Goal: Information Seeking & Learning: Learn about a topic

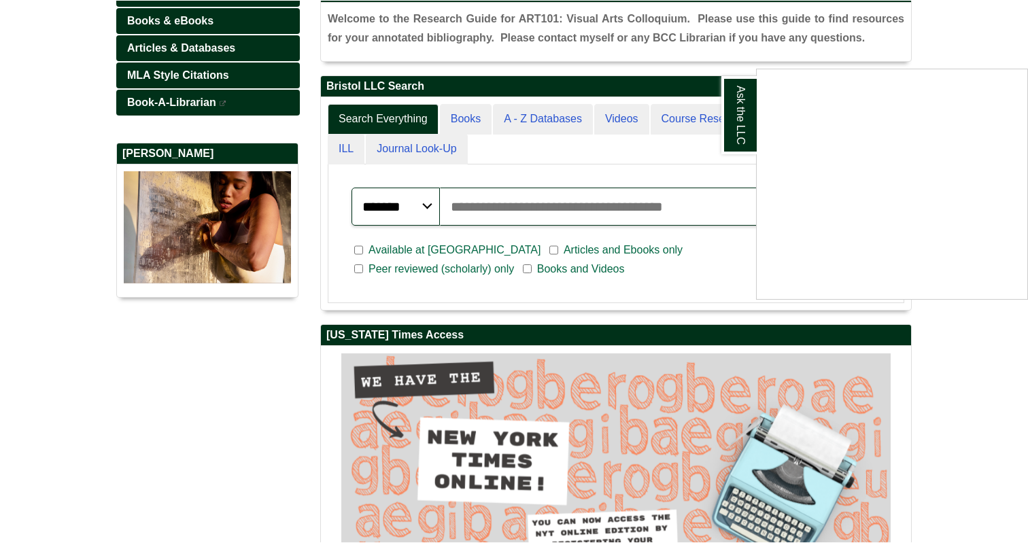
scroll to position [230, 0]
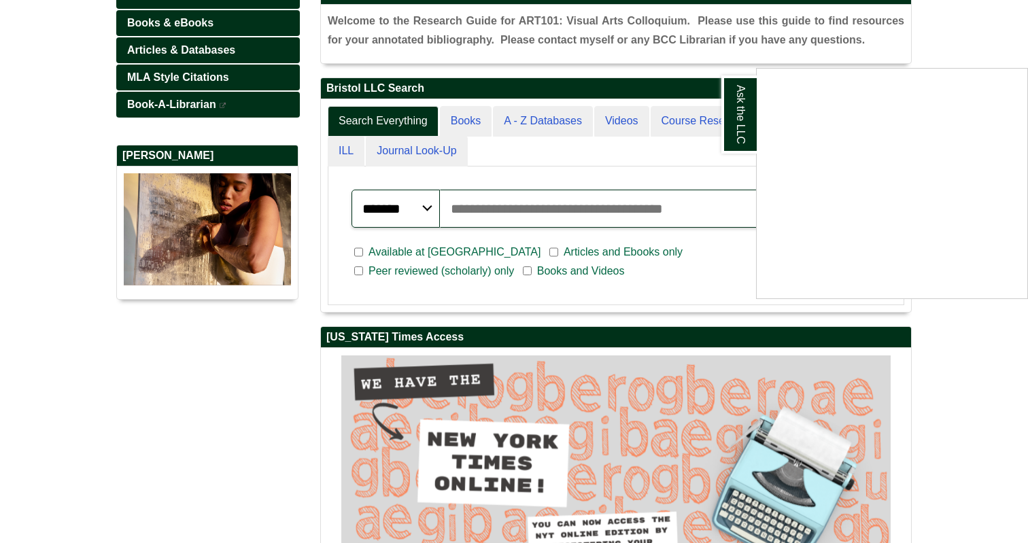
click at [515, 206] on div "Ask the LLC" at bounding box center [514, 271] width 1028 height 543
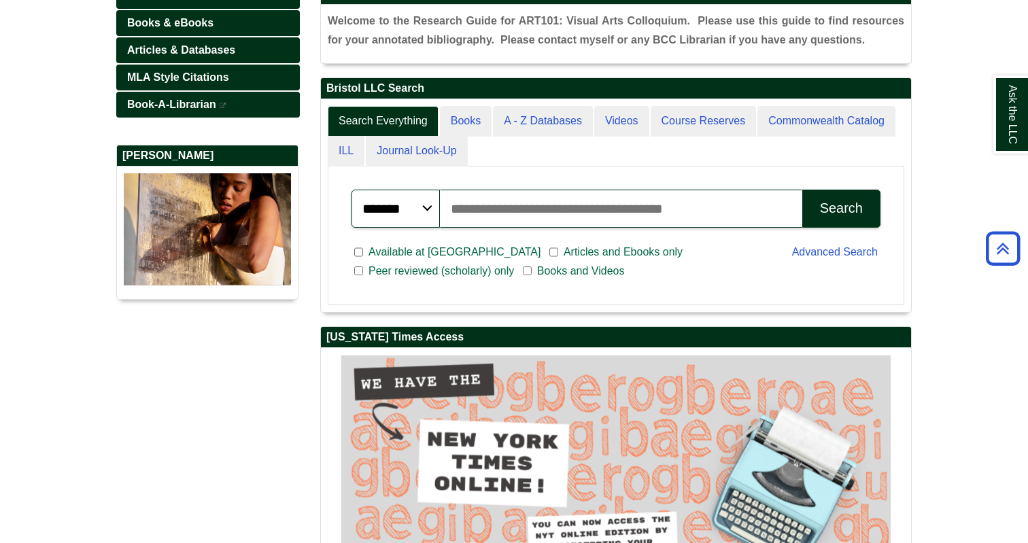
click at [515, 206] on input "Search articles, books, journals & more" at bounding box center [621, 209] width 362 height 38
paste input "**********"
type input "**********"
click at [802, 190] on button "Search" at bounding box center [841, 209] width 78 height 38
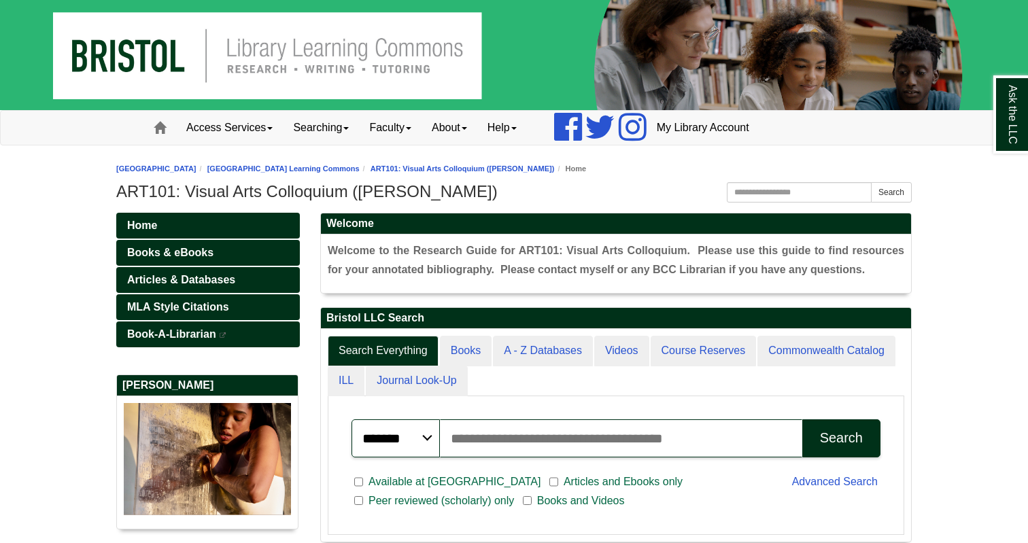
scroll to position [258, 590]
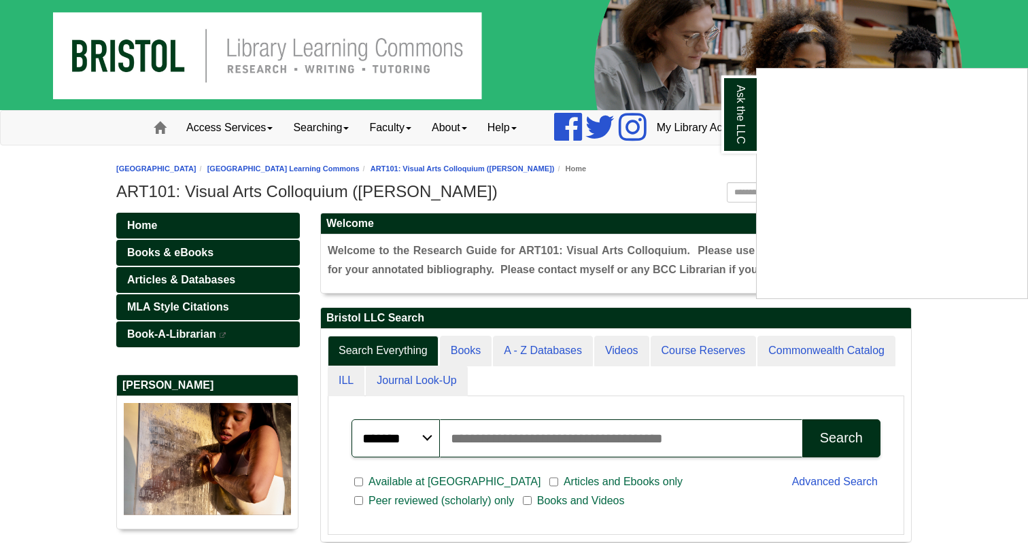
click at [542, 435] on div "Ask the LLC" at bounding box center [514, 271] width 1028 height 543
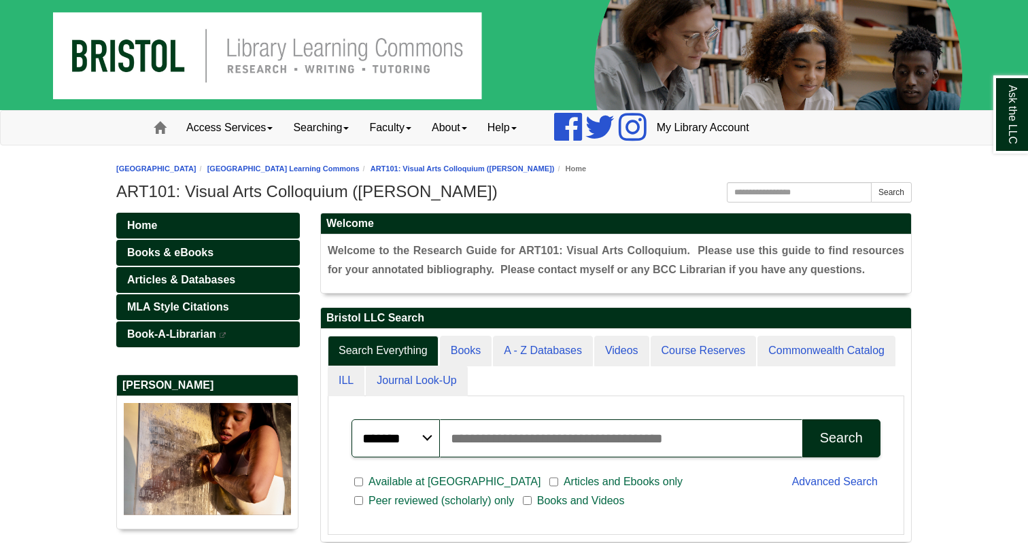
click at [540, 435] on input "Search articles, books, journals & more" at bounding box center [621, 438] width 362 height 38
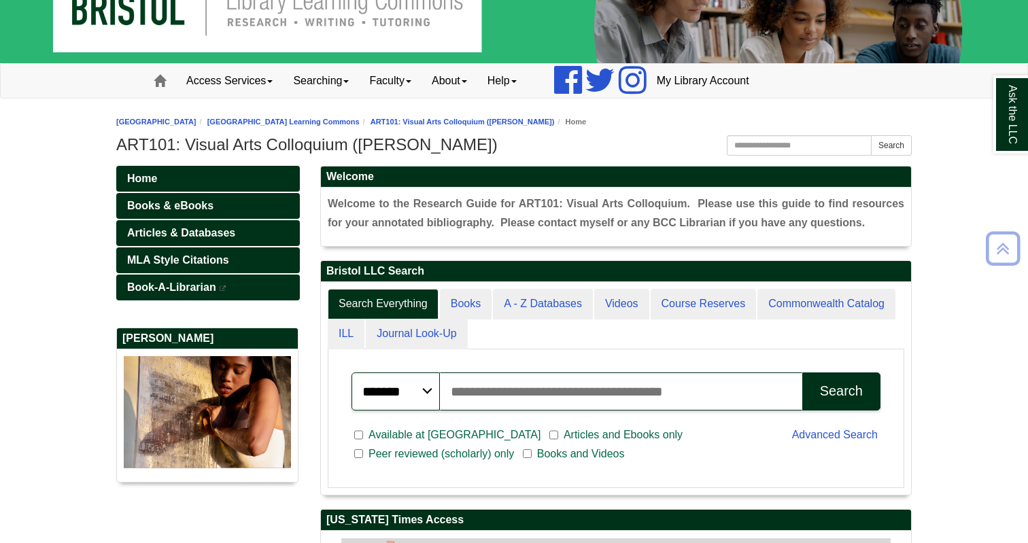
scroll to position [39, 0]
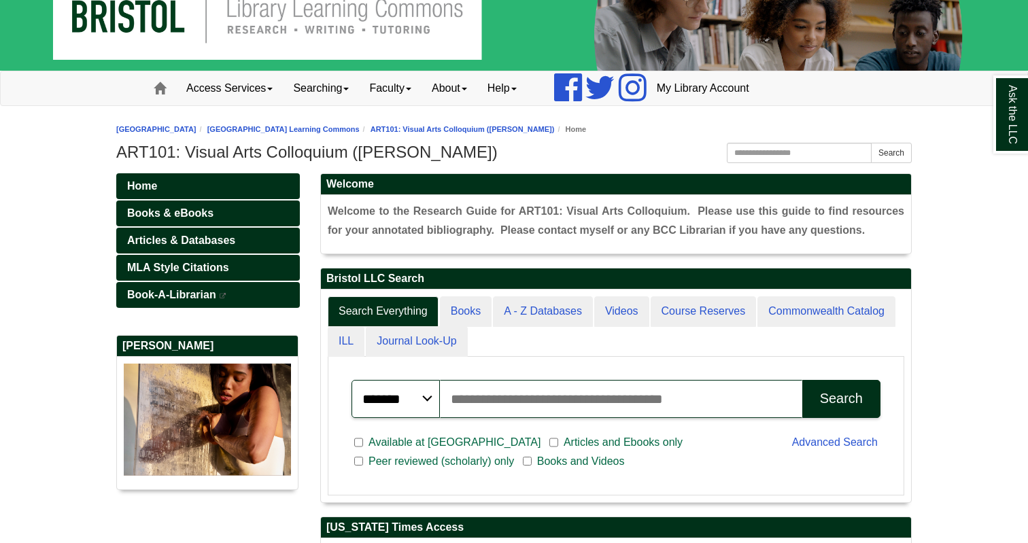
click at [532, 395] on input "Search articles, books, journals & more" at bounding box center [621, 399] width 362 height 38
type input "**********"
click at [822, 407] on button "Search" at bounding box center [841, 399] width 78 height 38
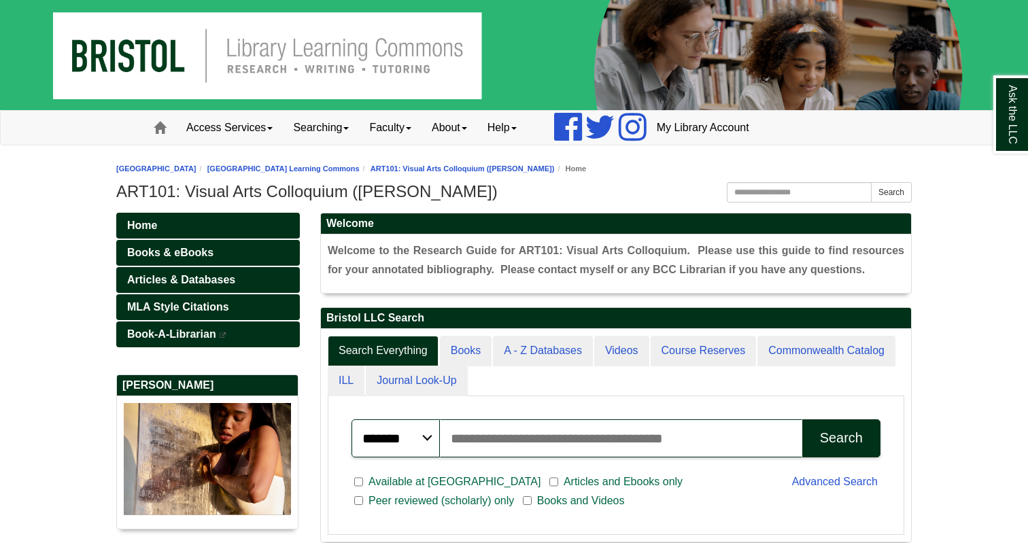
scroll to position [258, 590]
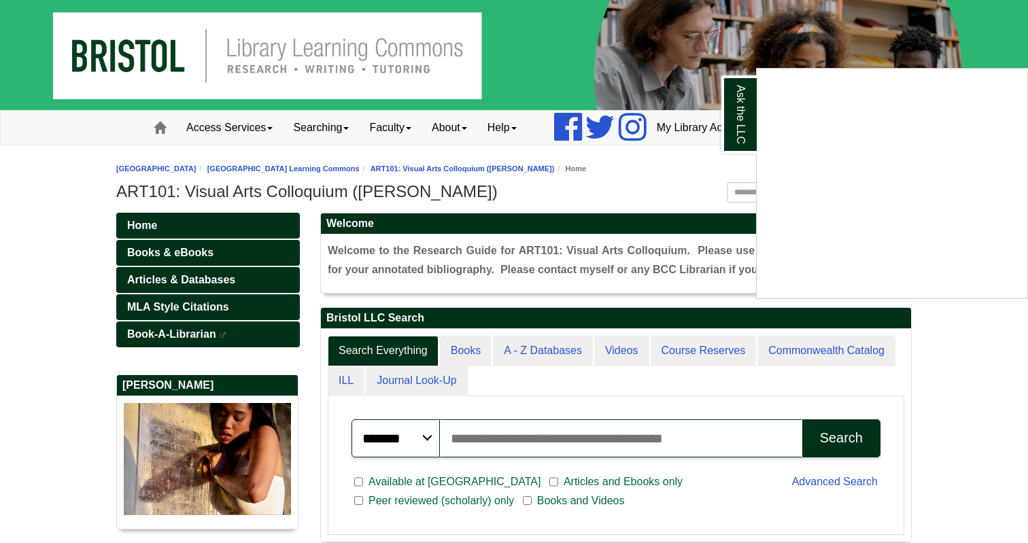
click at [251, 275] on div "Ask the LLC" at bounding box center [514, 271] width 1028 height 543
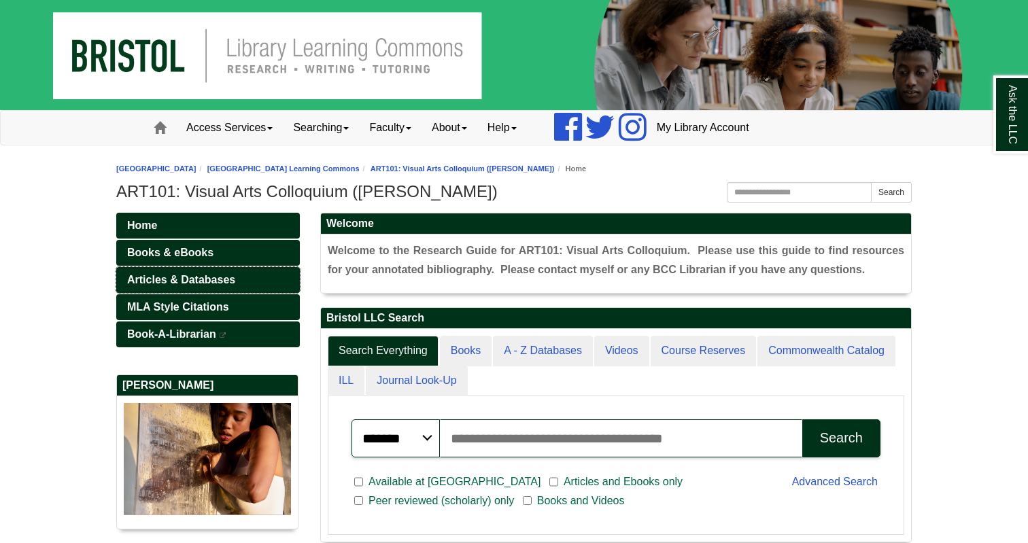
click at [248, 281] on link "Articles & Databases" at bounding box center [207, 280] width 183 height 26
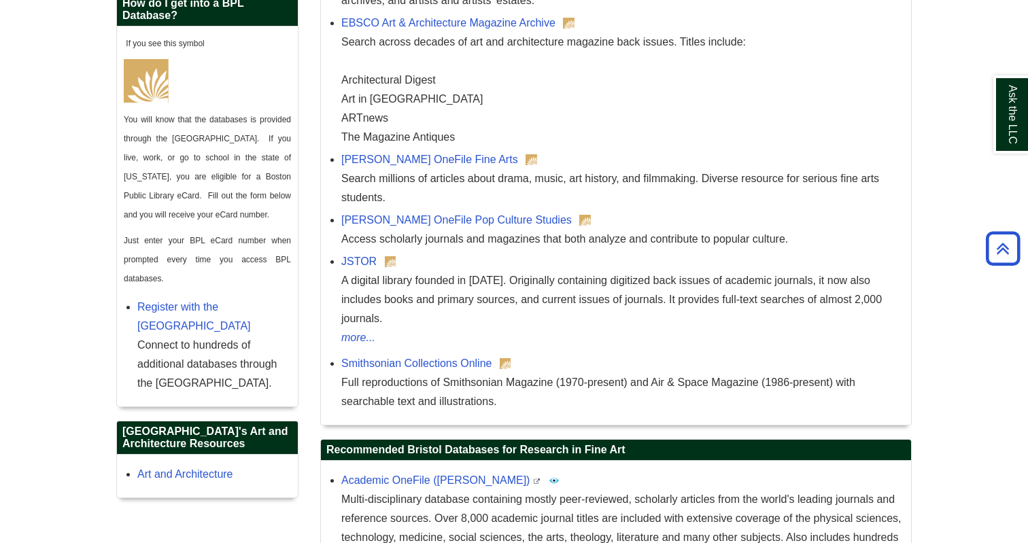
scroll to position [743, 0]
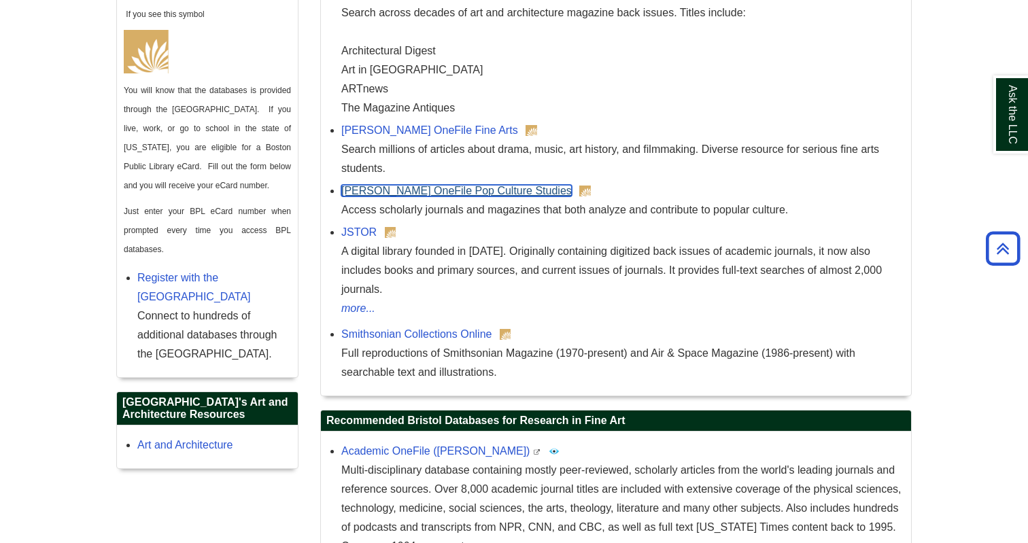
click at [357, 188] on link "Gale OneFile Pop Culture Studies" at bounding box center [456, 191] width 230 height 12
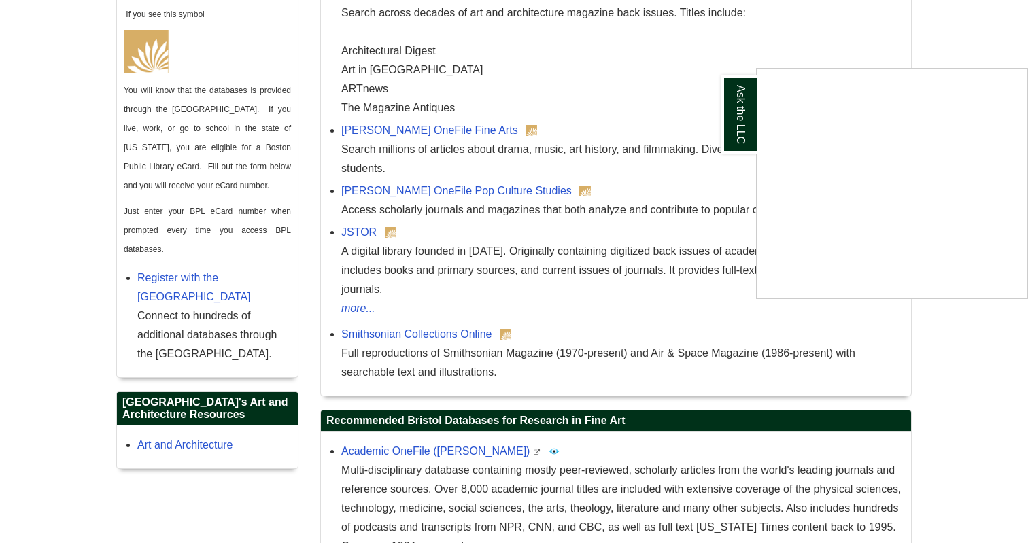
click at [388, 124] on div "Ask the LLC" at bounding box center [514, 271] width 1028 height 543
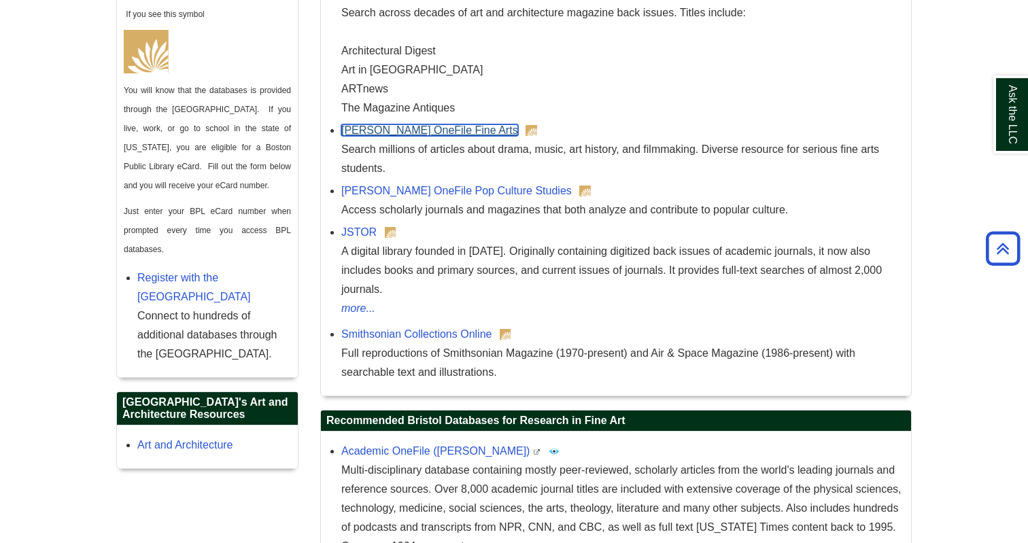
click at [388, 128] on link "Gale OneFile Fine Arts" at bounding box center [429, 130] width 177 height 12
click at [594, 136] on div "Gale OneFile Fine Arts Search millions of articles about drama, music, art hist…" at bounding box center [622, 149] width 563 height 57
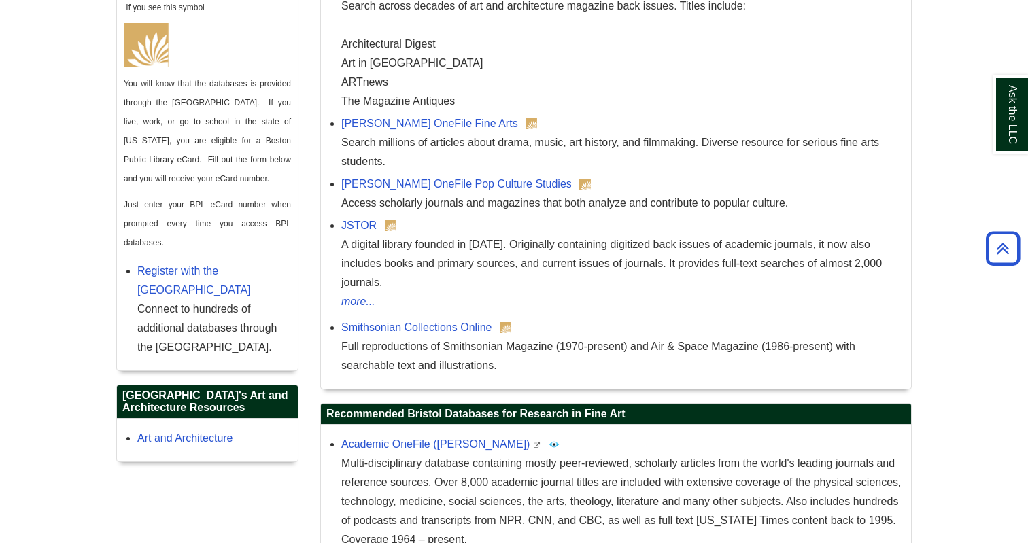
scroll to position [750, 0]
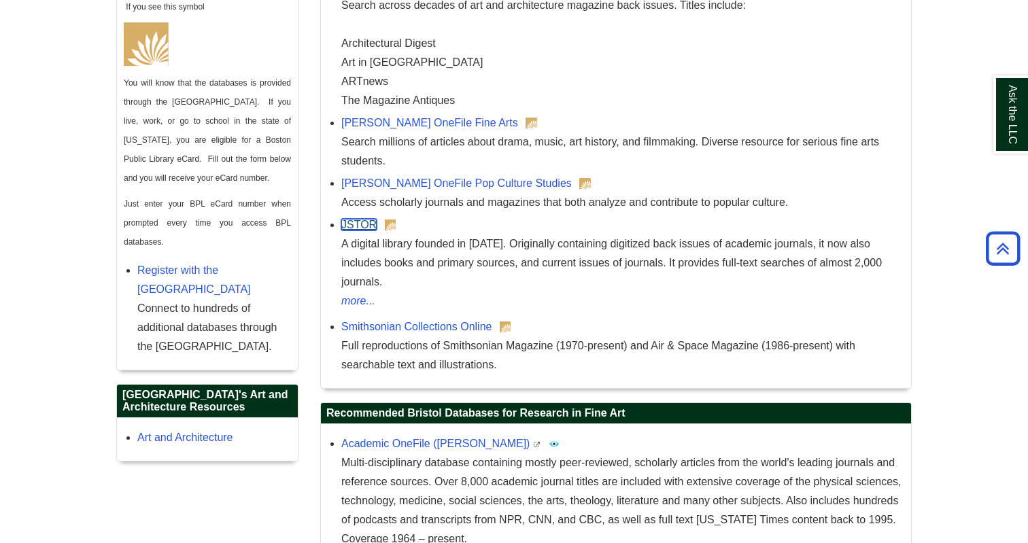
click at [374, 222] on link "JSTOR" at bounding box center [358, 225] width 35 height 12
